Goal: Information Seeking & Learning: Learn about a topic

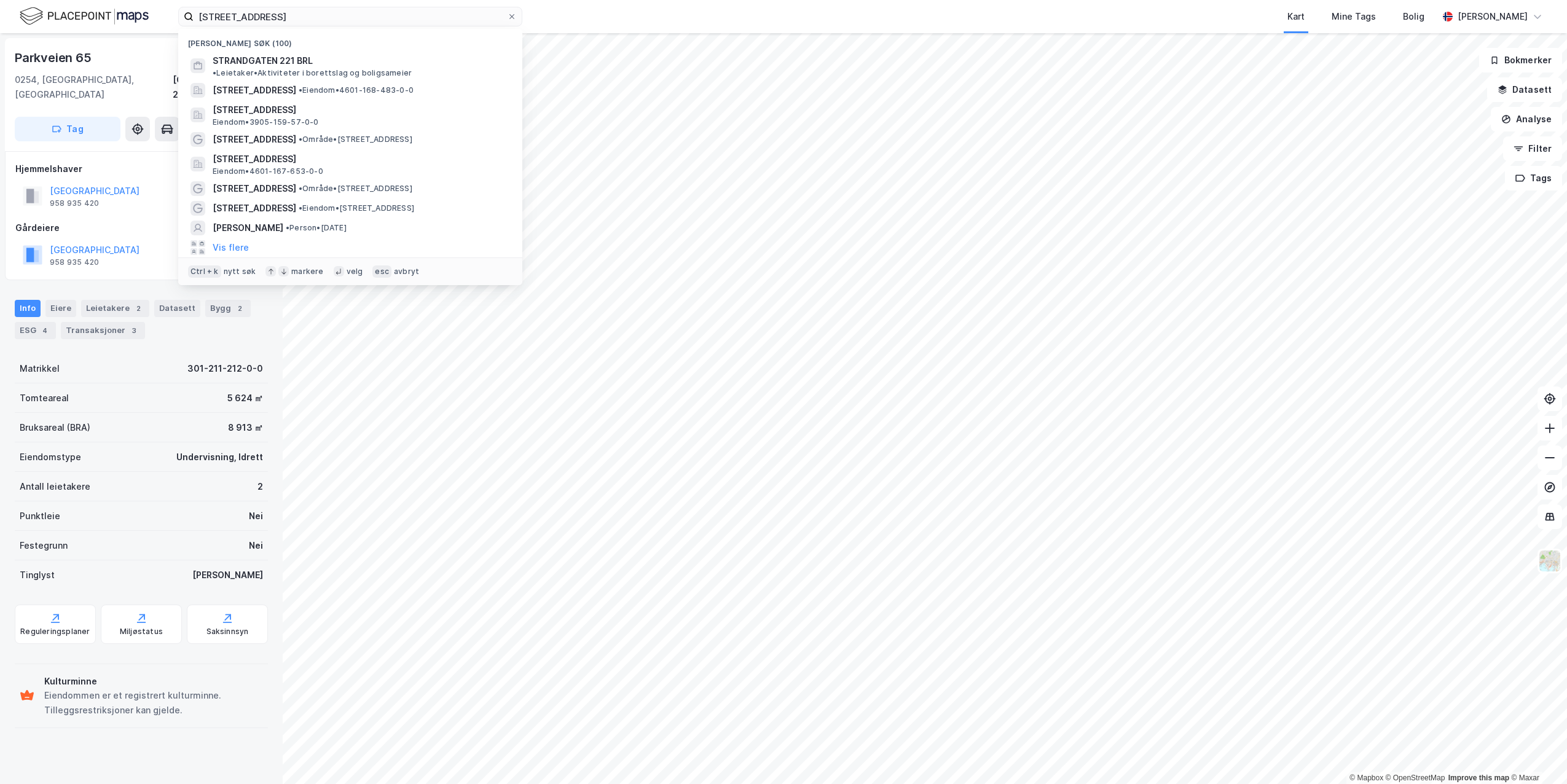
click at [160, 3] on div "cort adelers gate 16 Nylige søk (100) STRANDGATEN 221 BRL • Leietaker • Aktivit…" at bounding box center [784, 16] width 1567 height 33
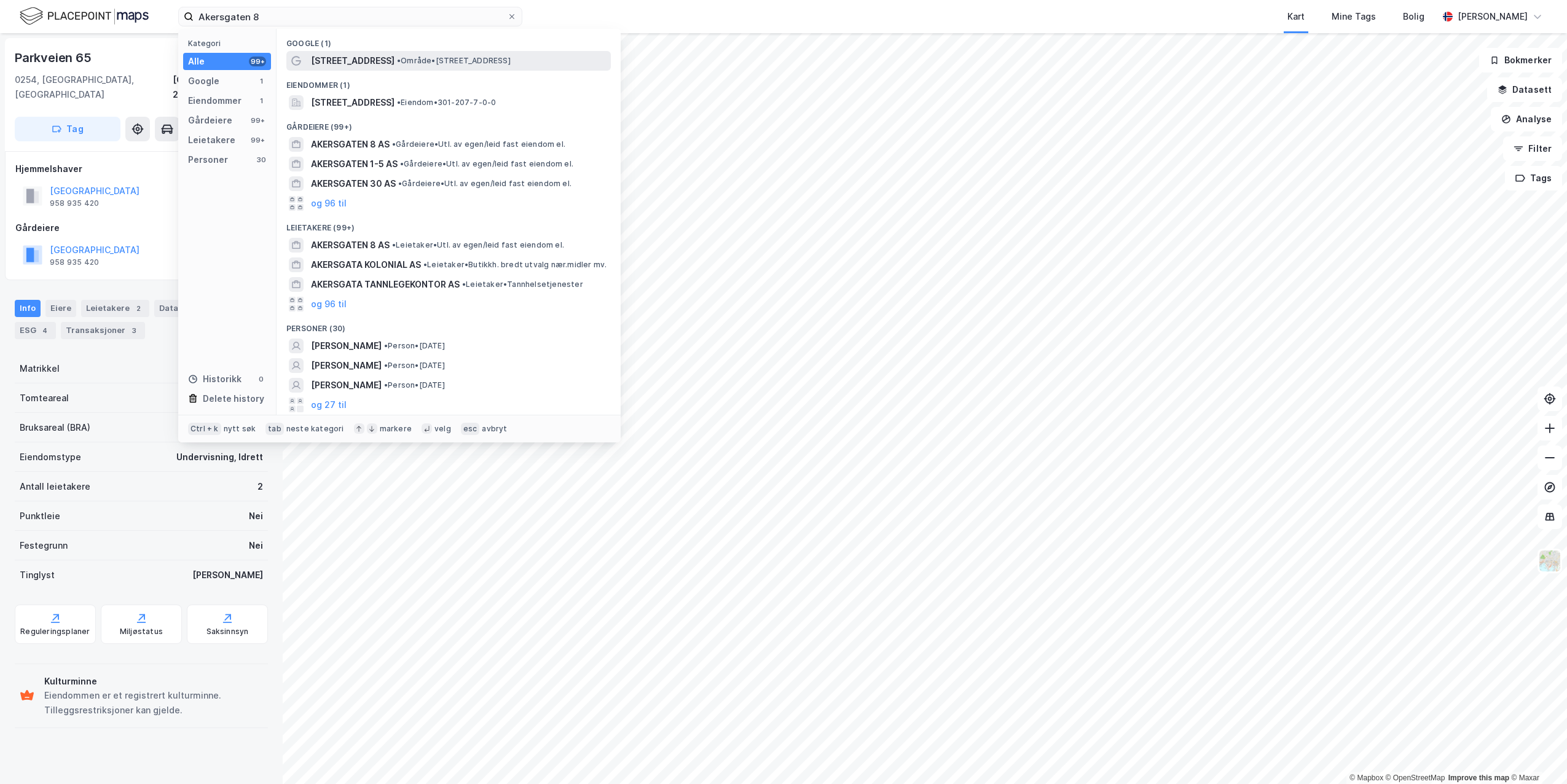
type input "Akersgaten 8"
click at [329, 65] on span "[STREET_ADDRESS]" at bounding box center [353, 61] width 83 height 15
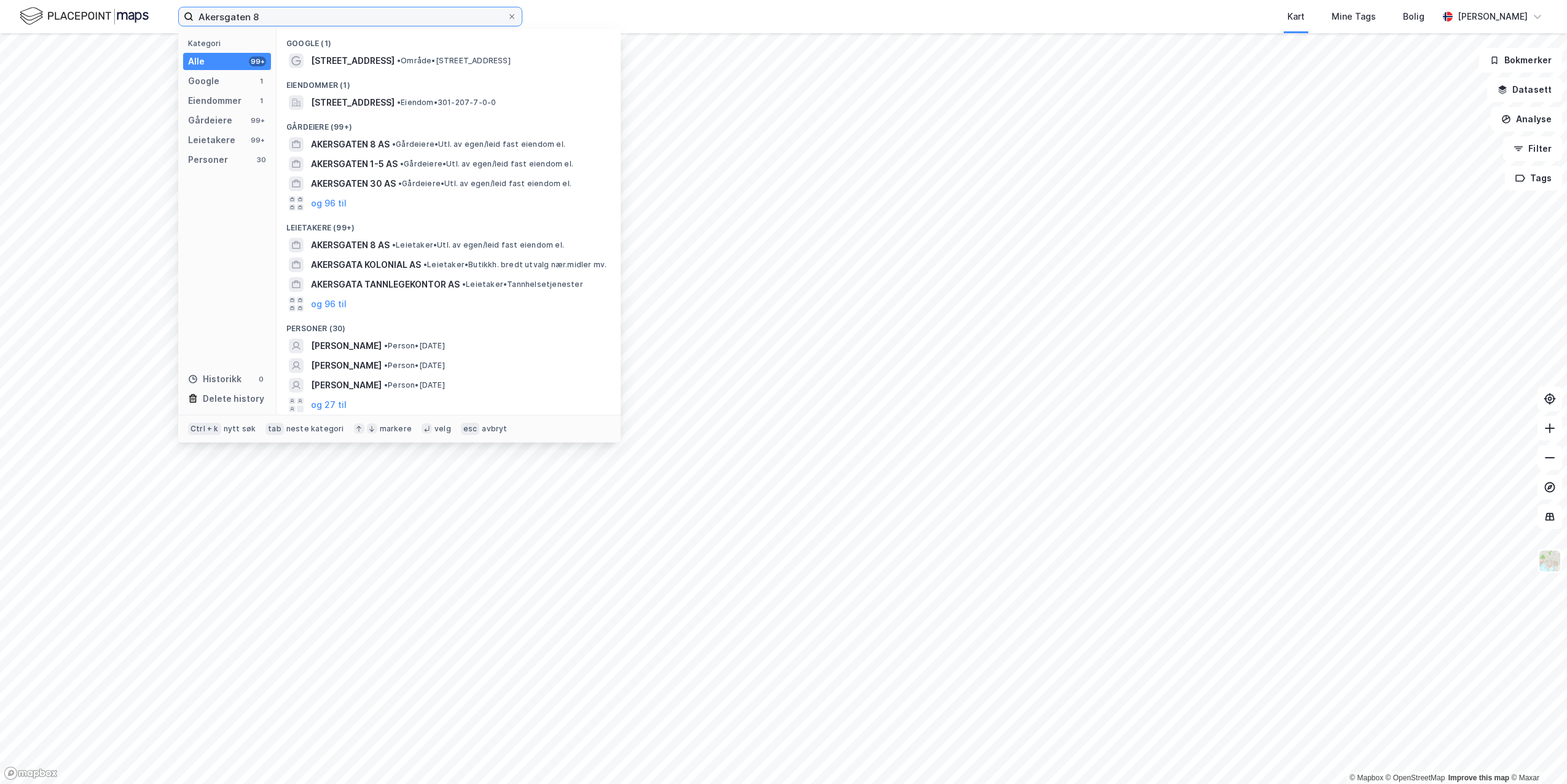
click at [358, 22] on input "Akersgaten 8" at bounding box center [351, 16] width 314 height 18
click at [348, 145] on span "AKERSGATEN 8 AS" at bounding box center [350, 145] width 79 height 15
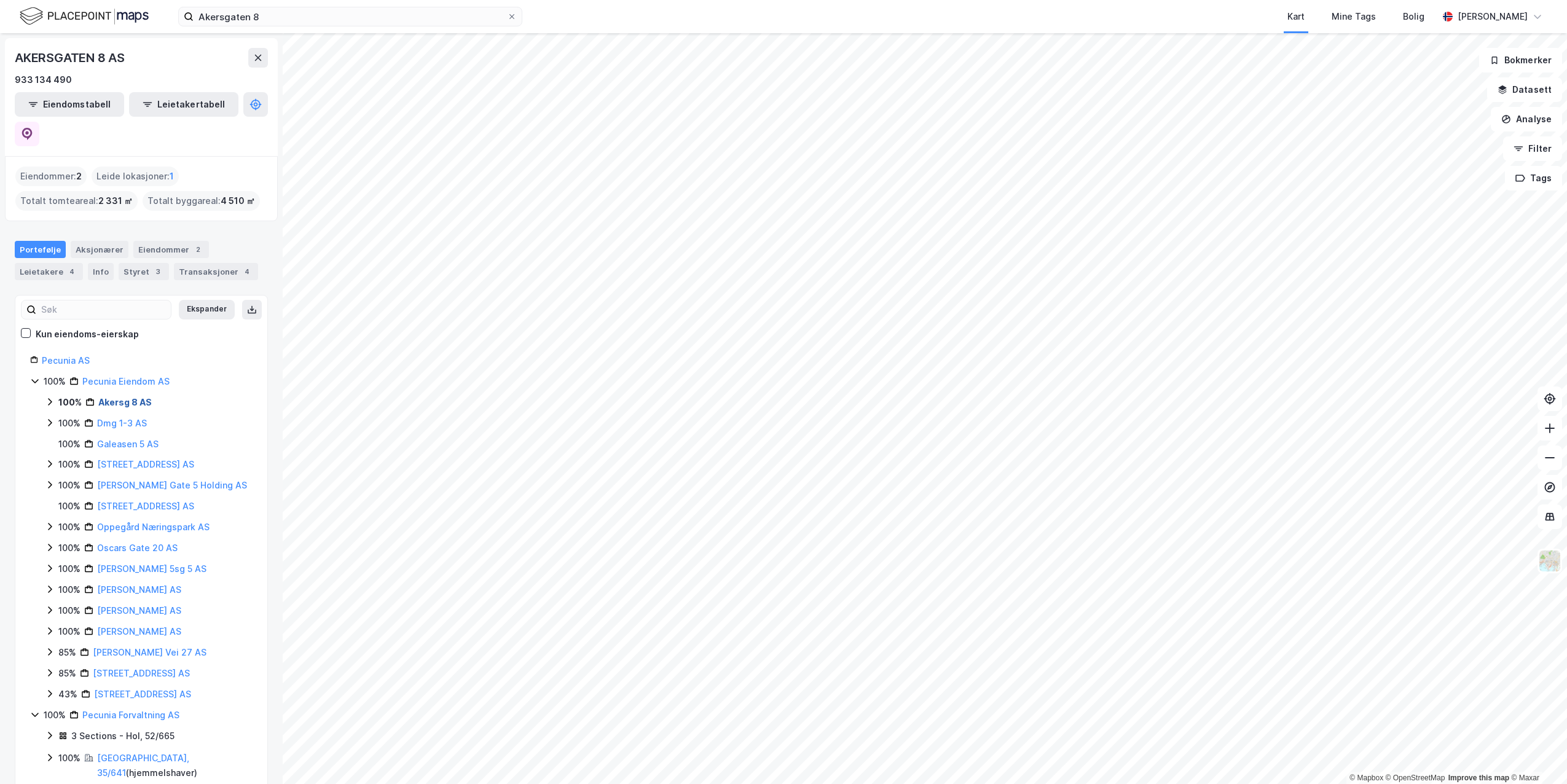
click at [100, 397] on link "Akersg 8 AS" at bounding box center [125, 402] width 53 height 11
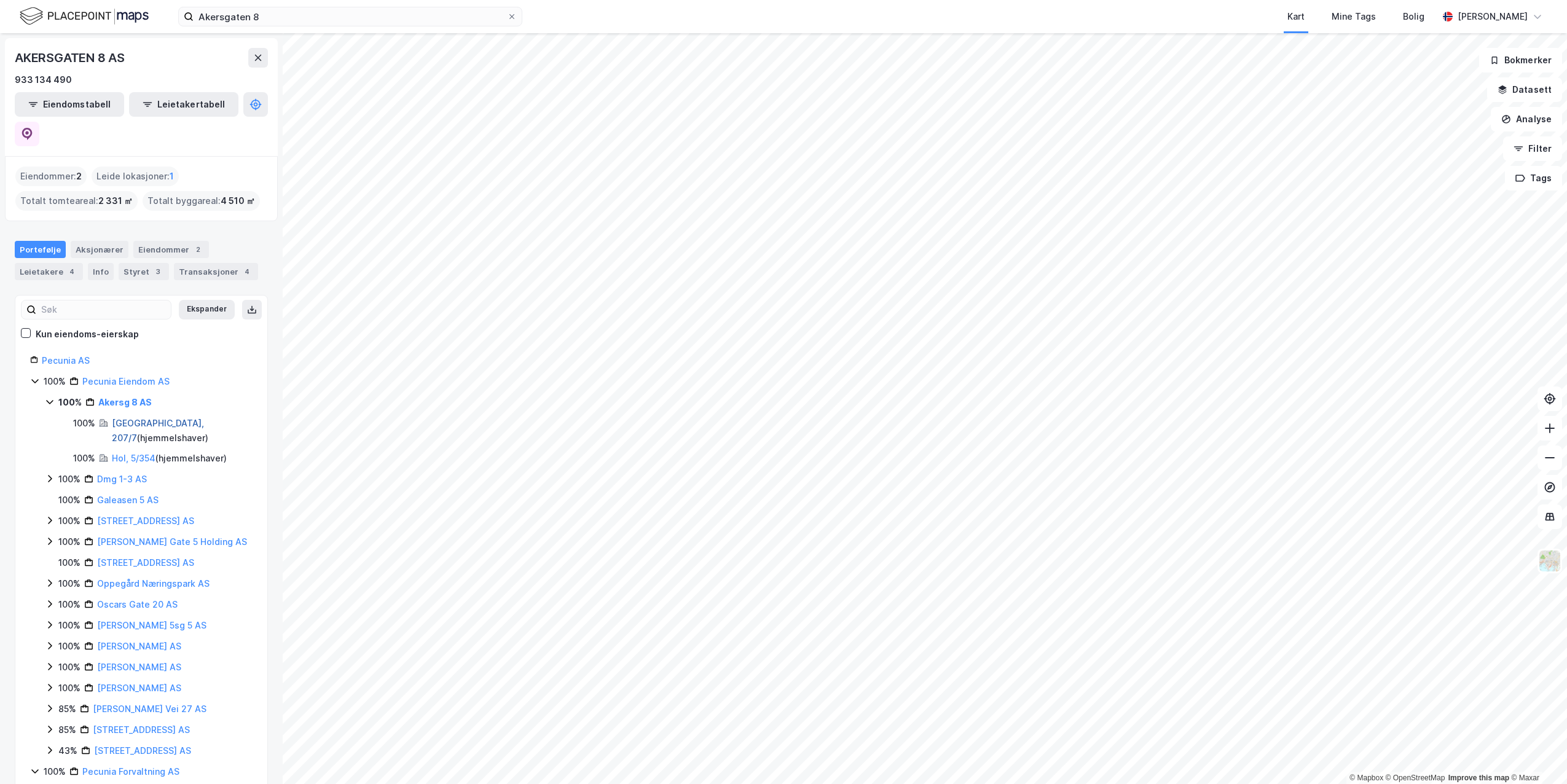
click at [120, 418] on link "Oslo, 207/7" at bounding box center [158, 430] width 92 height 25
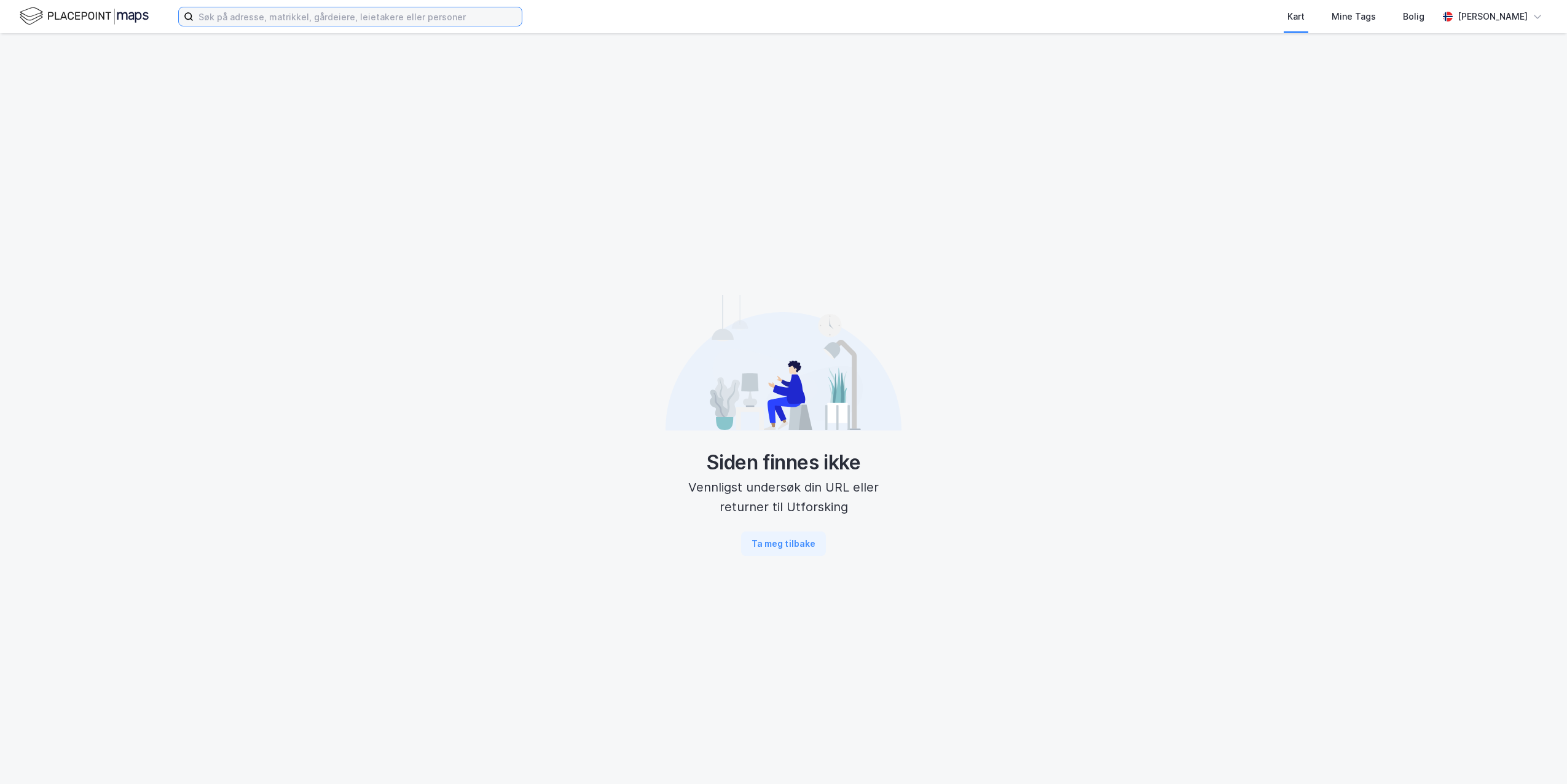
click at [263, 21] on input at bounding box center [358, 16] width 328 height 18
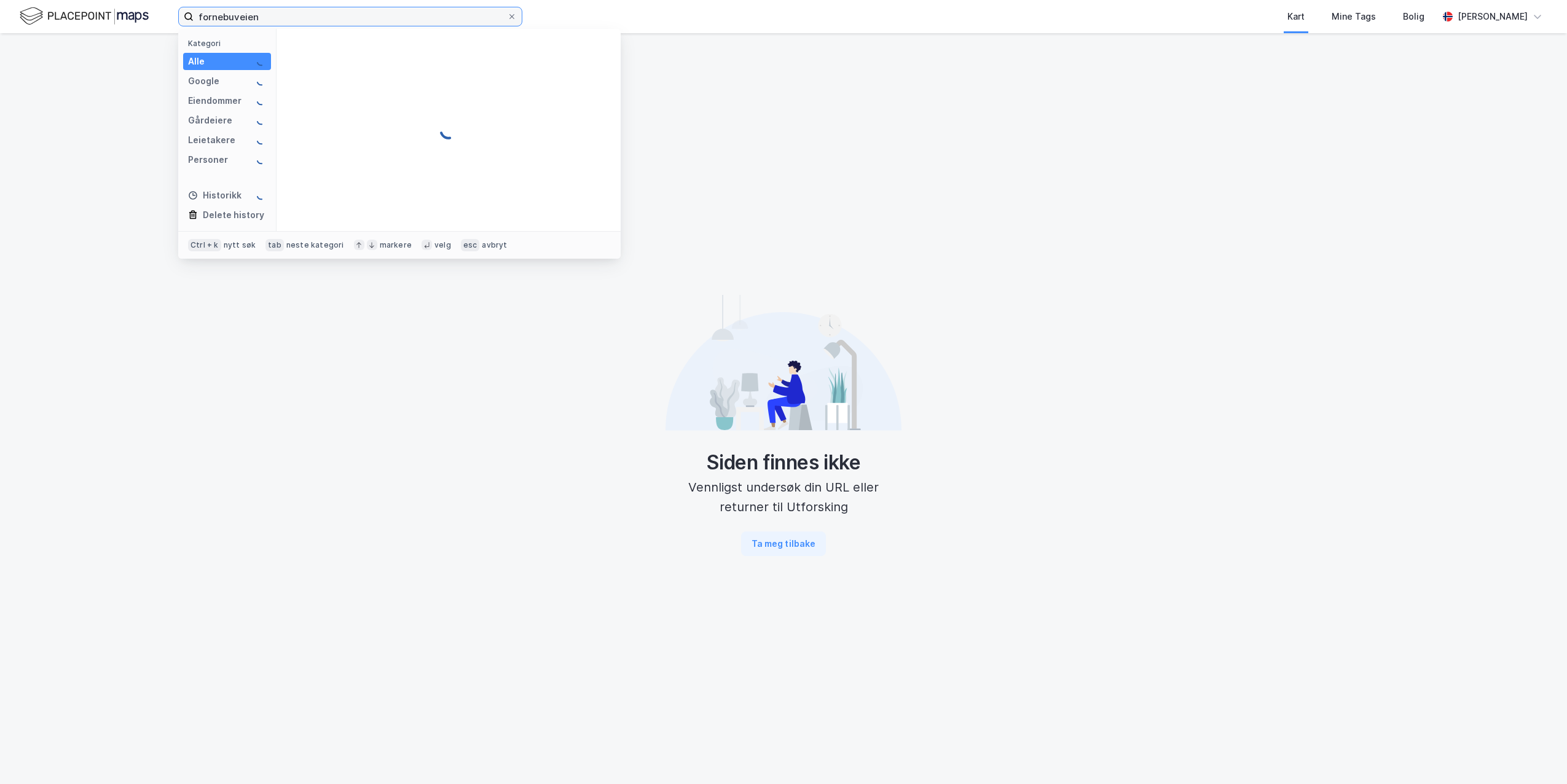
type input "fornebuveien"
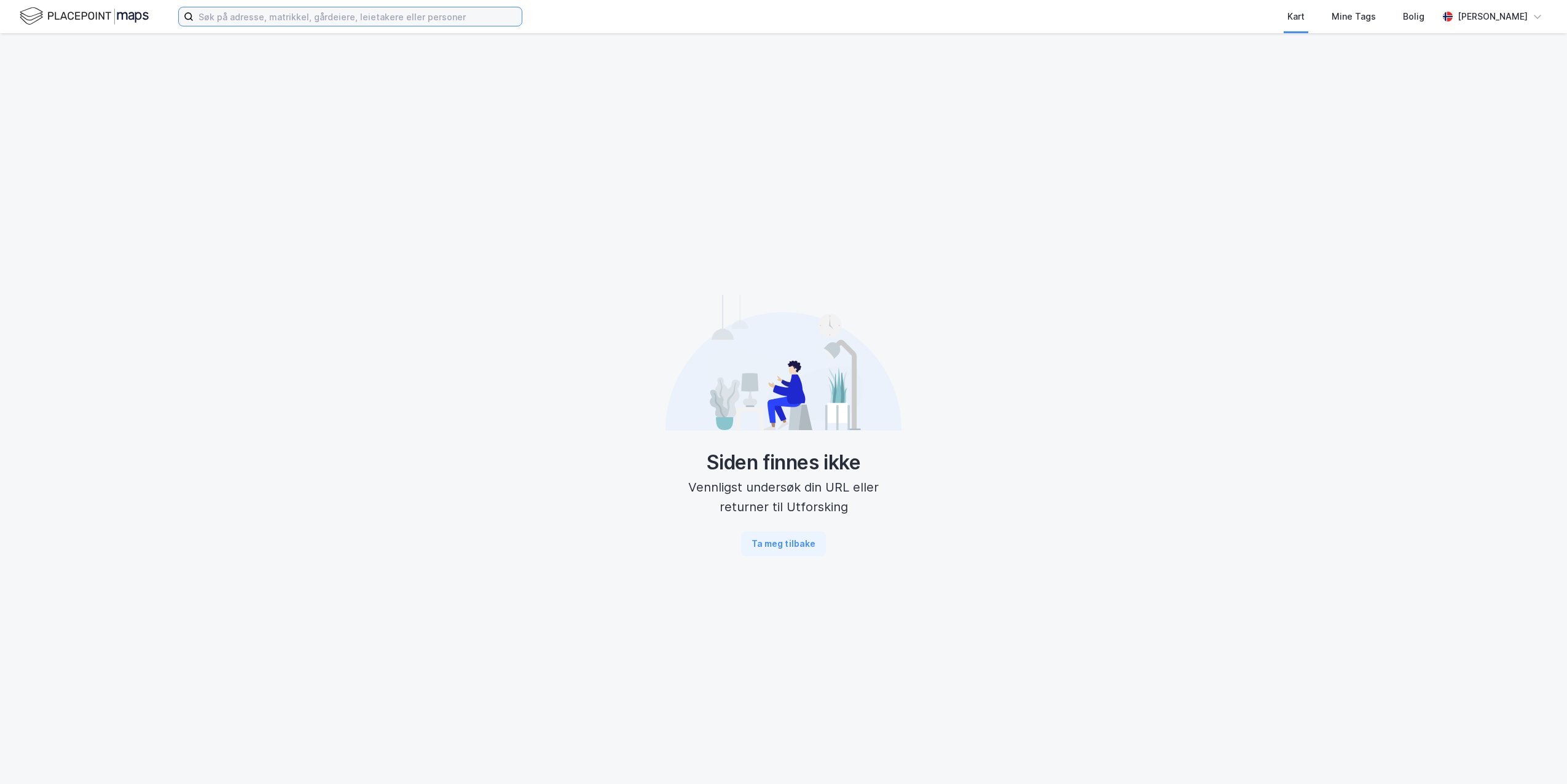
click at [257, 24] on input at bounding box center [358, 16] width 328 height 18
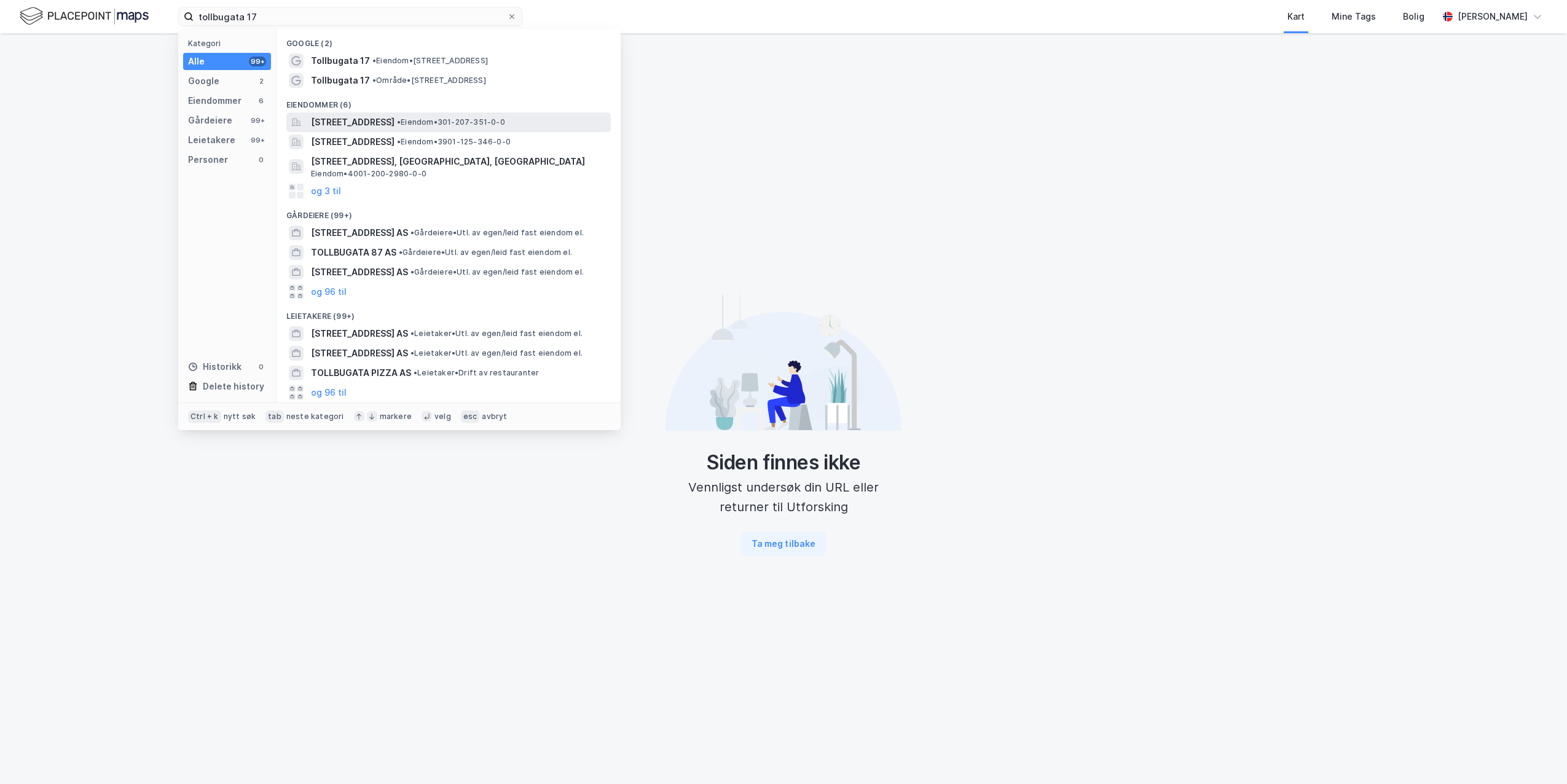
click at [370, 126] on span "[STREET_ADDRESS]" at bounding box center [353, 122] width 83 height 15
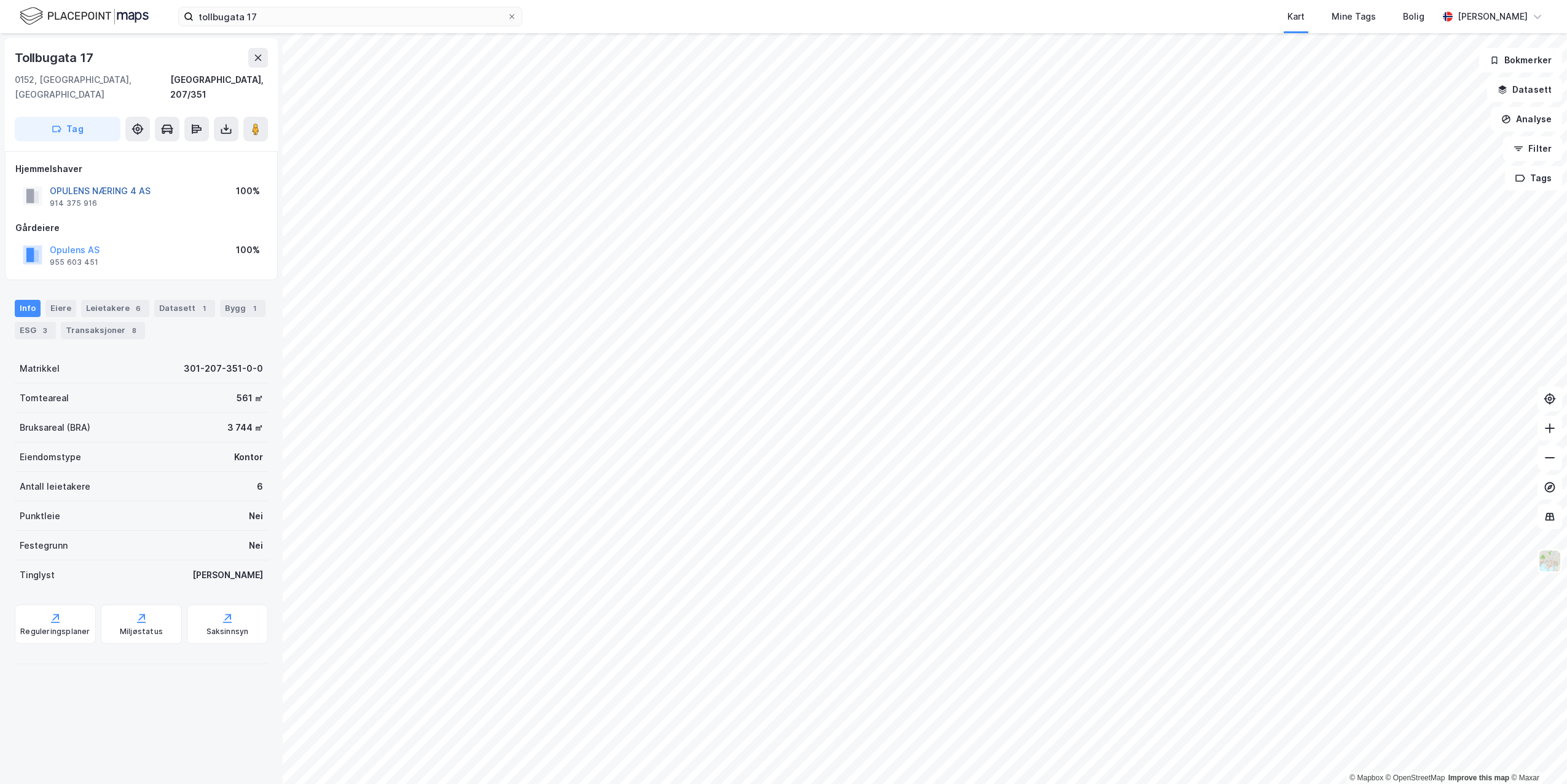
click at [0, 0] on button "OPULENS NÆRING 4 AS" at bounding box center [0, 0] width 0 height 0
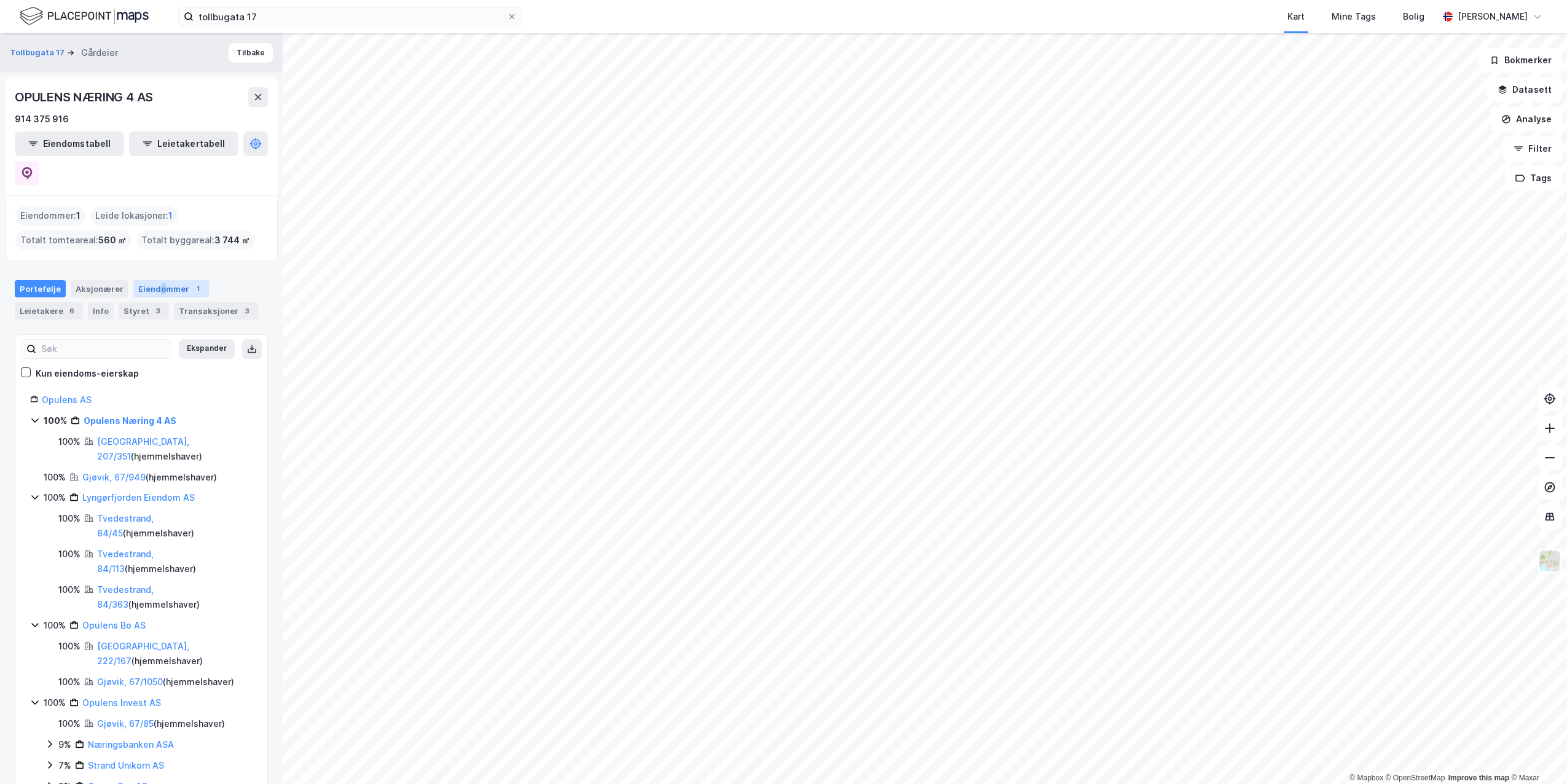
click at [156, 280] on div "Eiendommer 1" at bounding box center [171, 289] width 75 height 17
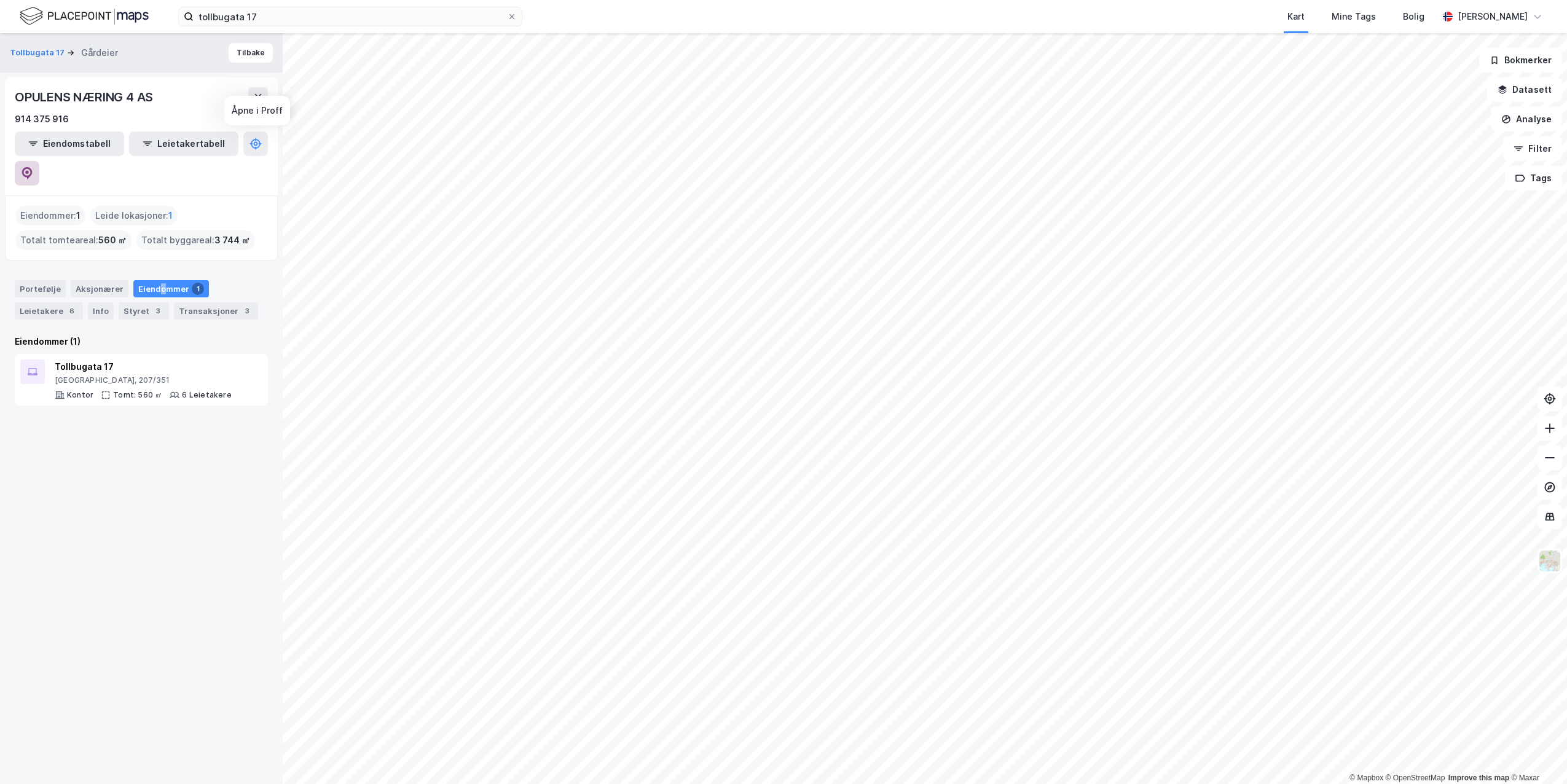
click at [32, 167] on icon at bounding box center [28, 173] width 11 height 12
drag, startPoint x: 269, startPoint y: 20, endPoint x: 4, endPoint y: -18, distance: 267.7
click at [4, 0] on html "tollbugata 17 Kart Mine Tags Bolig [PERSON_NAME] © Mapbox © OpenStreetMap Impro…" at bounding box center [784, 392] width 1567 height 784
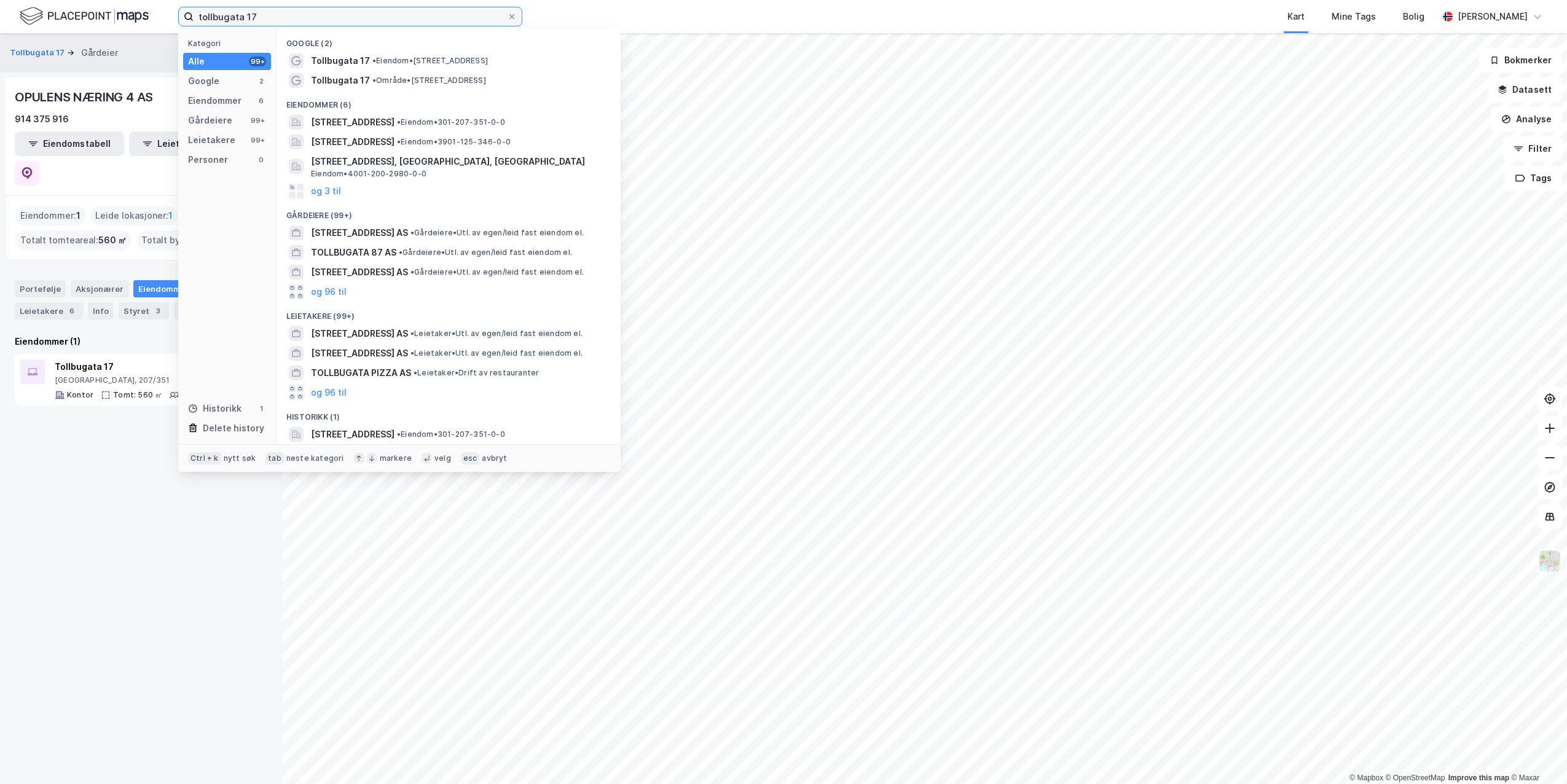
paste input "Tollbugata 2"
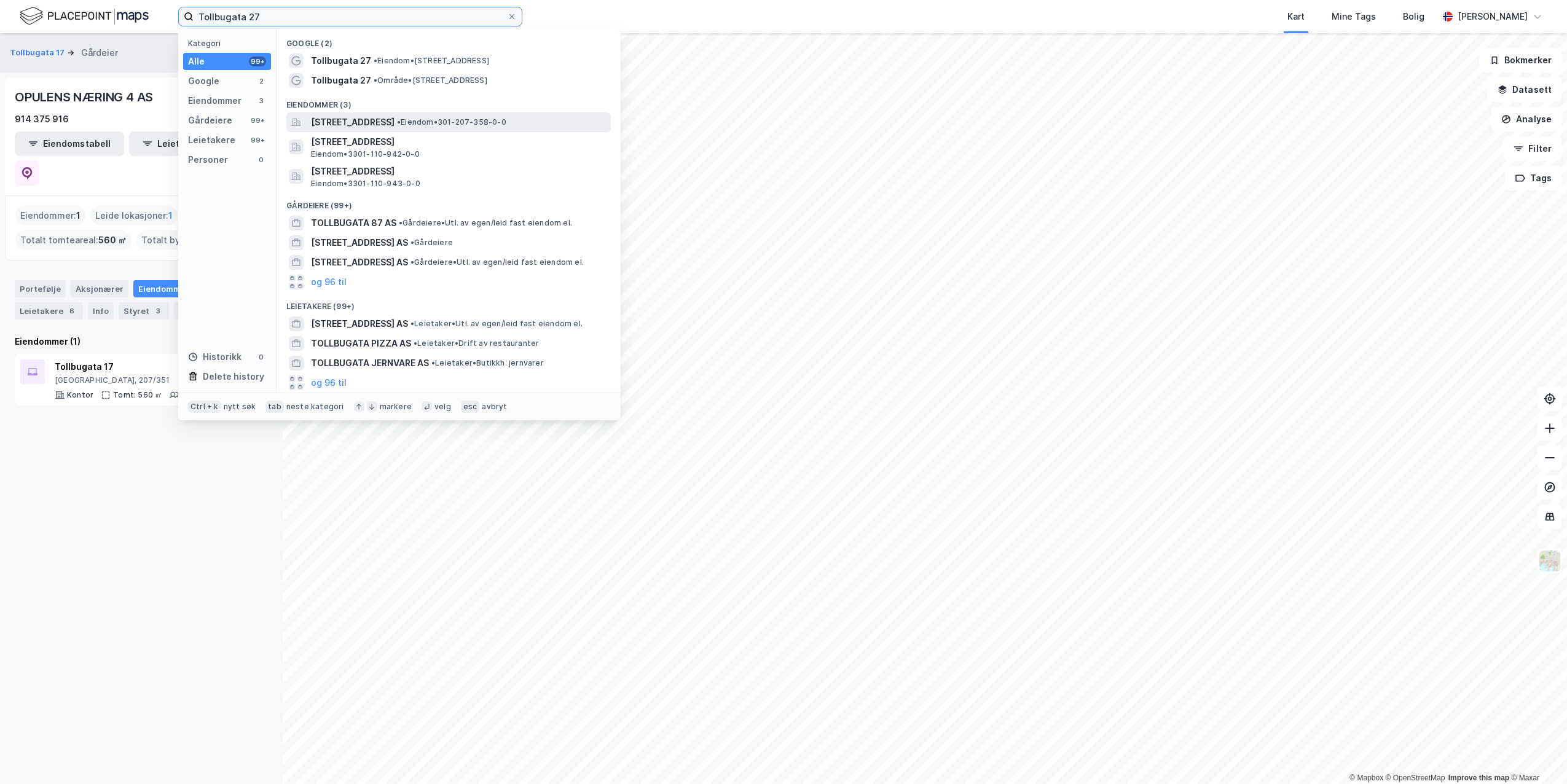
type input "Tollbugata 27"
click at [376, 124] on span "[STREET_ADDRESS]" at bounding box center [353, 122] width 83 height 15
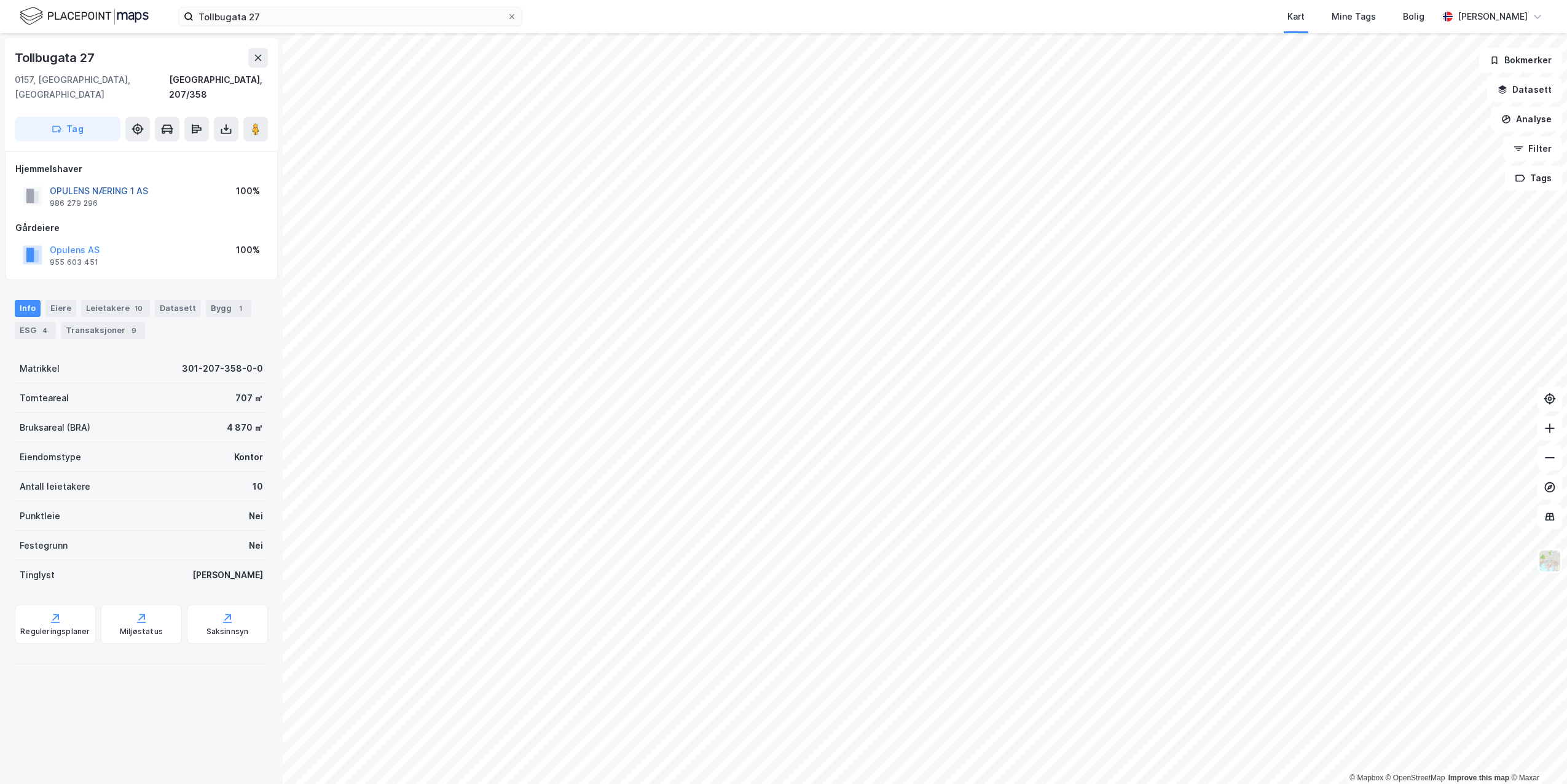
click at [0, 0] on button "OPULENS NÆRING 1 AS" at bounding box center [0, 0] width 0 height 0
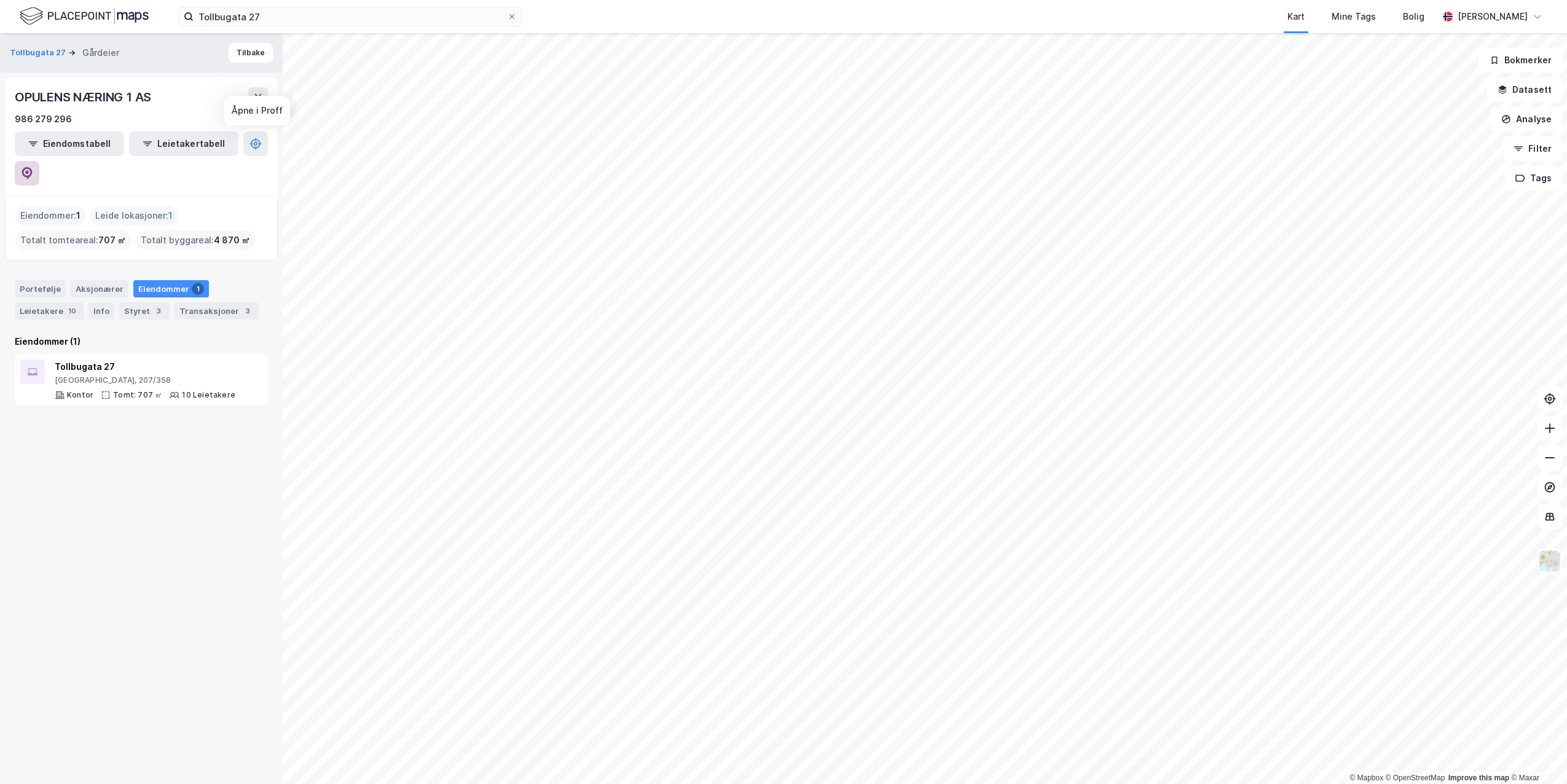
click at [39, 161] on button at bounding box center [27, 173] width 25 height 25
